Goal: Task Accomplishment & Management: Complete application form

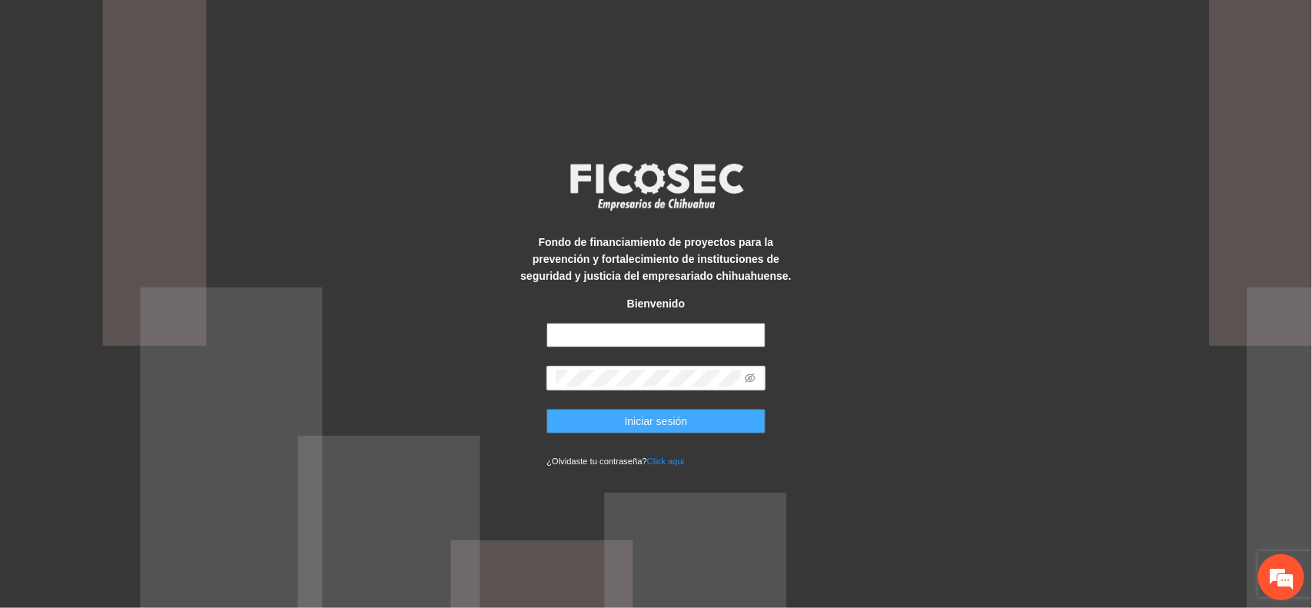
type input "**********"
click at [620, 423] on button "Iniciar sesión" at bounding box center [655, 421] width 219 height 25
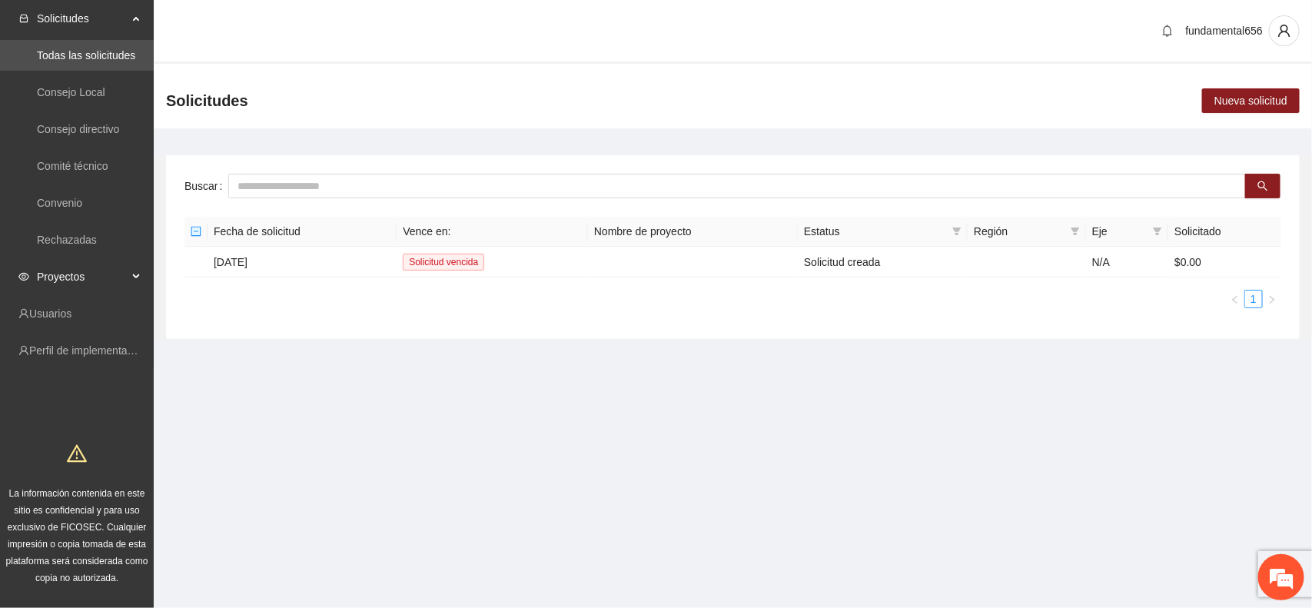
click at [131, 277] on div "Proyectos" at bounding box center [77, 276] width 154 height 31
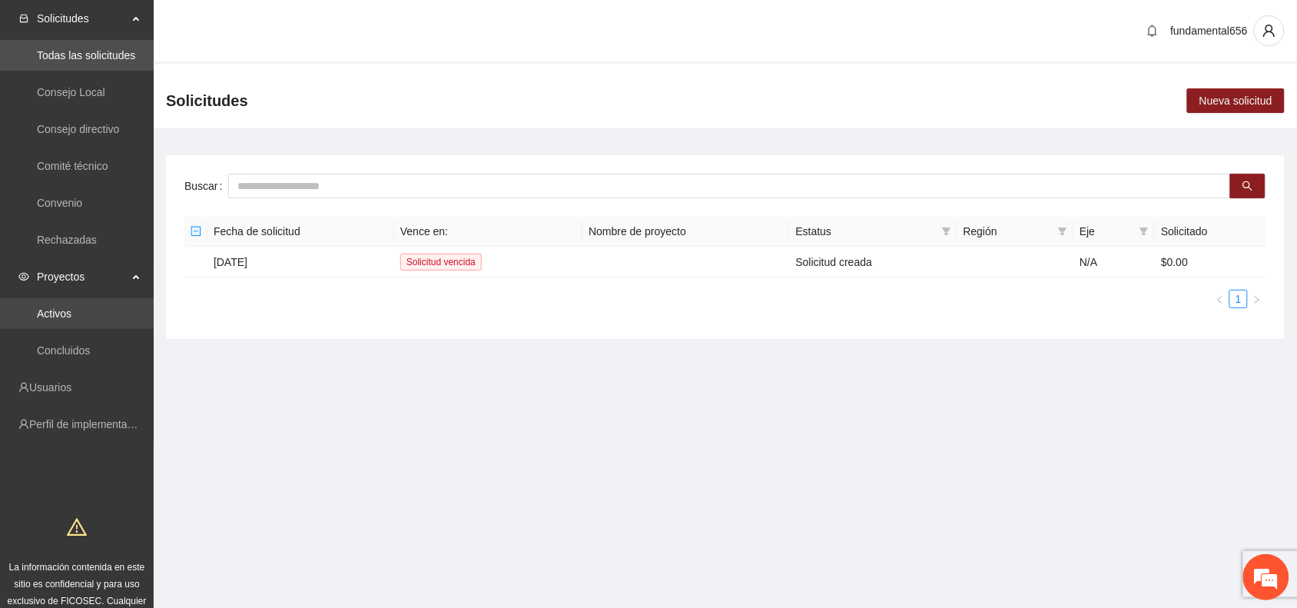
click at [69, 308] on link "Activos" at bounding box center [54, 313] width 35 height 12
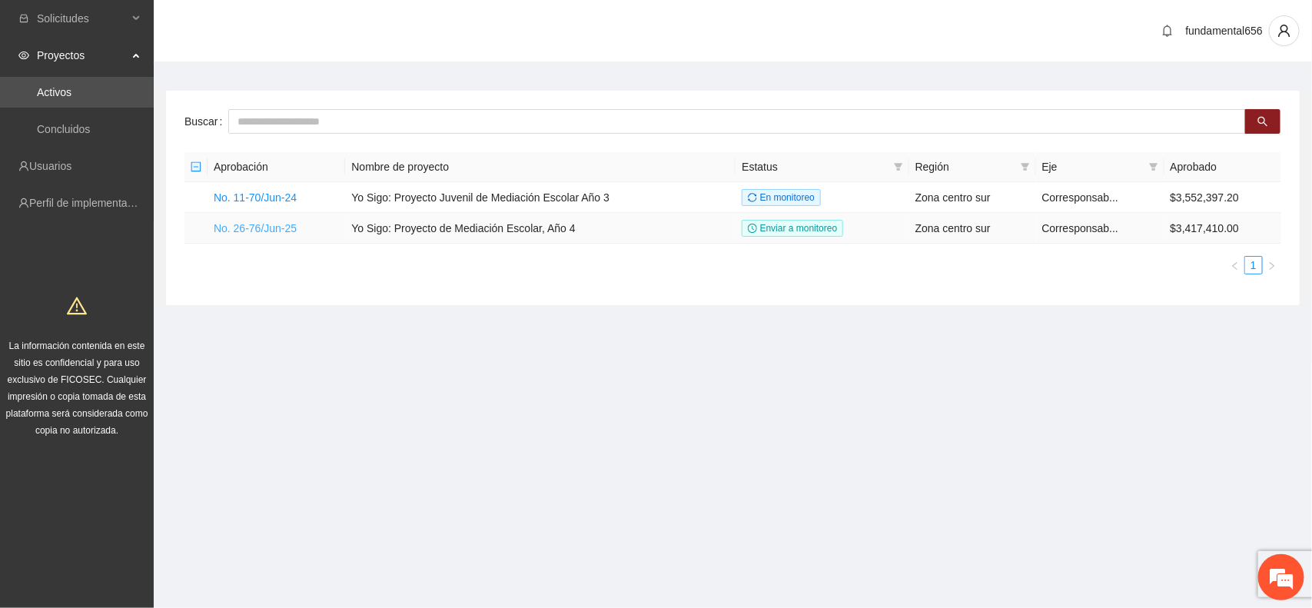
click at [227, 225] on link "No. 26-76/Jun-25" at bounding box center [255, 228] width 83 height 12
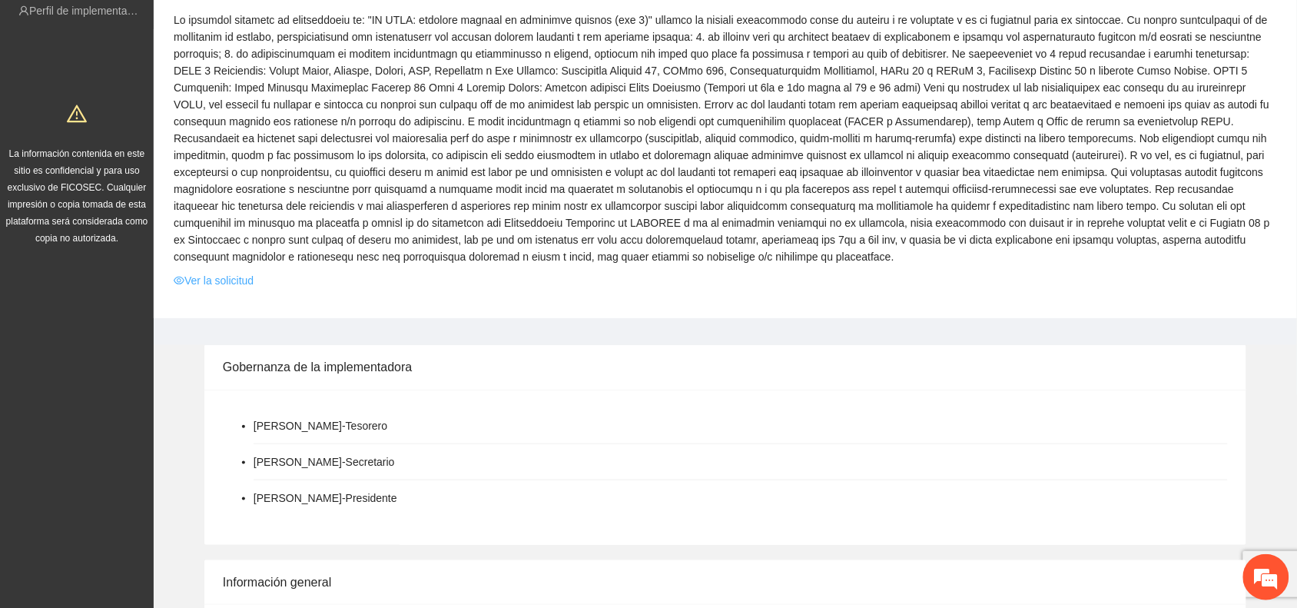
click at [231, 280] on link "Ver la solicitud" at bounding box center [214, 280] width 80 height 17
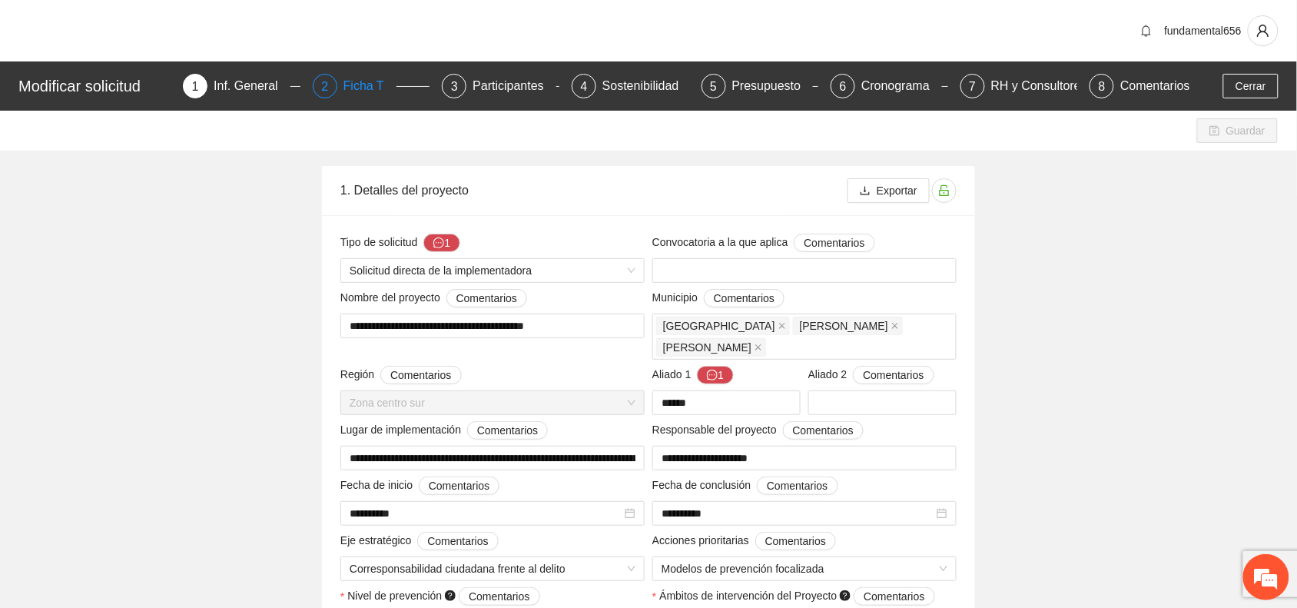
click at [366, 94] on div "Ficha T" at bounding box center [369, 86] width 53 height 25
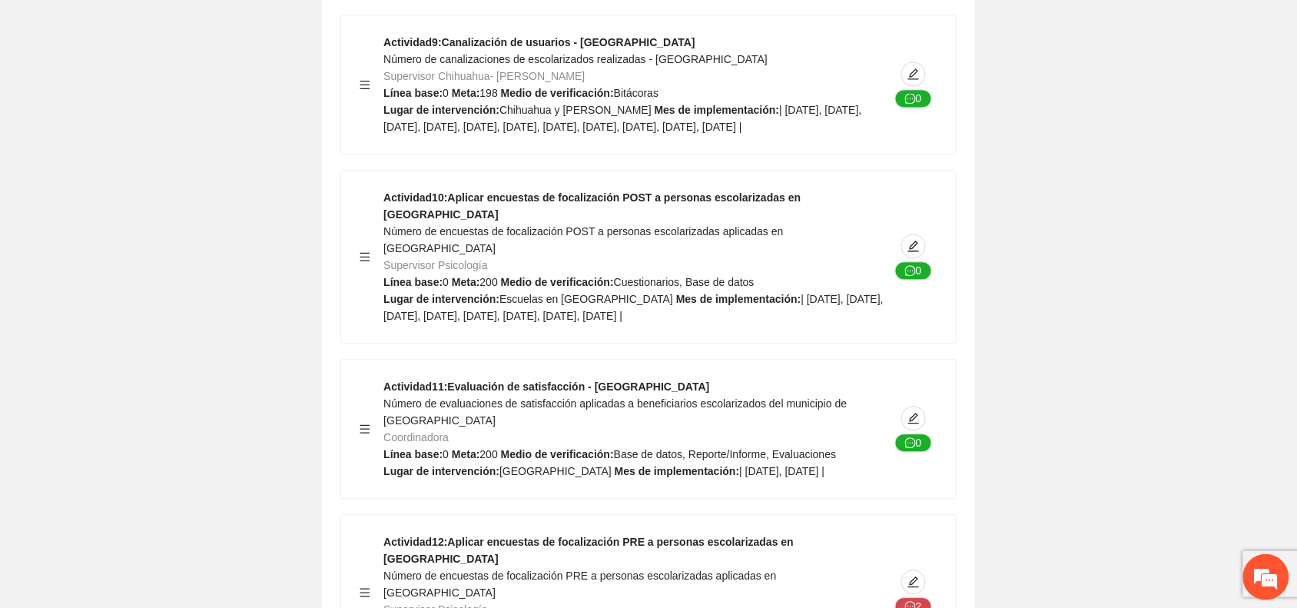
scroll to position [6147, 0]
